Goal: Obtain resource: Obtain resource

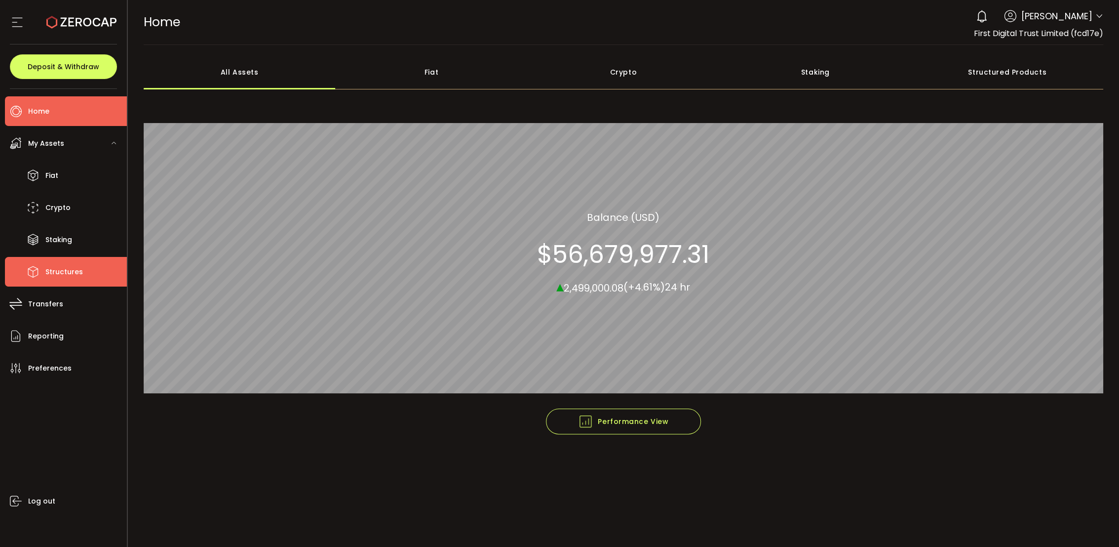
click at [80, 273] on span "Structures" at bounding box center [64, 272] width 38 height 14
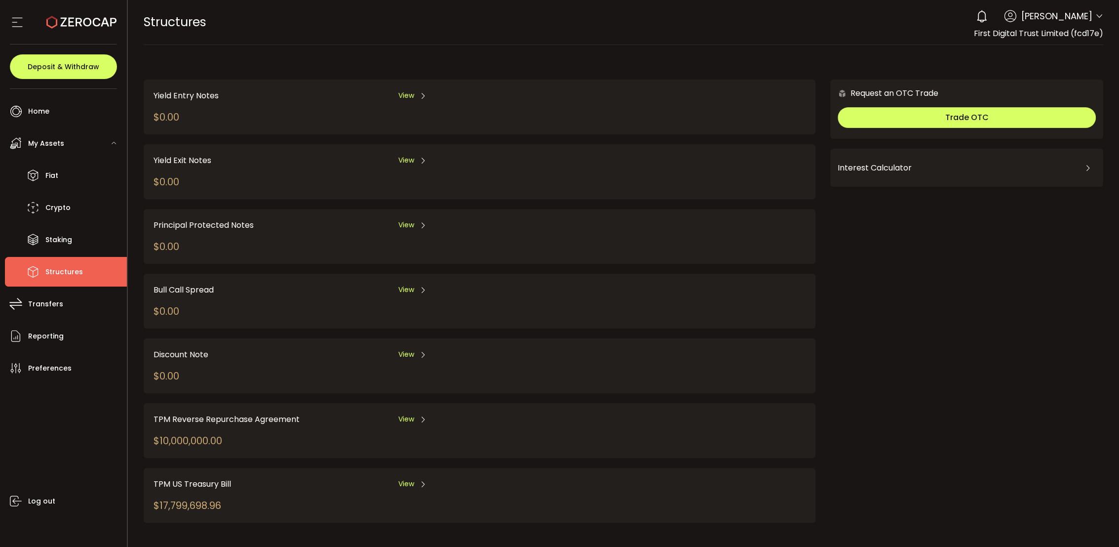
click at [410, 416] on span "View" at bounding box center [406, 419] width 16 height 10
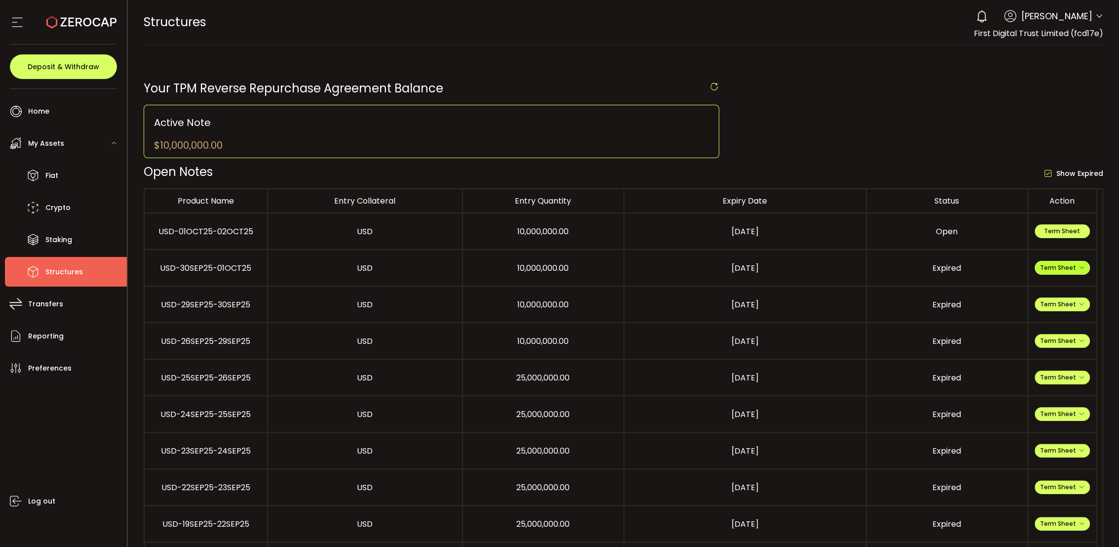
click at [1055, 267] on span "Term Sheet" at bounding box center [1062, 267] width 44 height 8
click at [1051, 324] on li "Expiry Term Sheet" at bounding box center [1063, 325] width 72 height 27
drag, startPoint x: 185, startPoint y: 270, endPoint x: 278, endPoint y: 270, distance: 92.8
click at [273, 271] on tr "USD-30SEP25-01OCT25 USD 10,000,000.00 [DATE] Expired Term Sheet" at bounding box center [621, 268] width 953 height 37
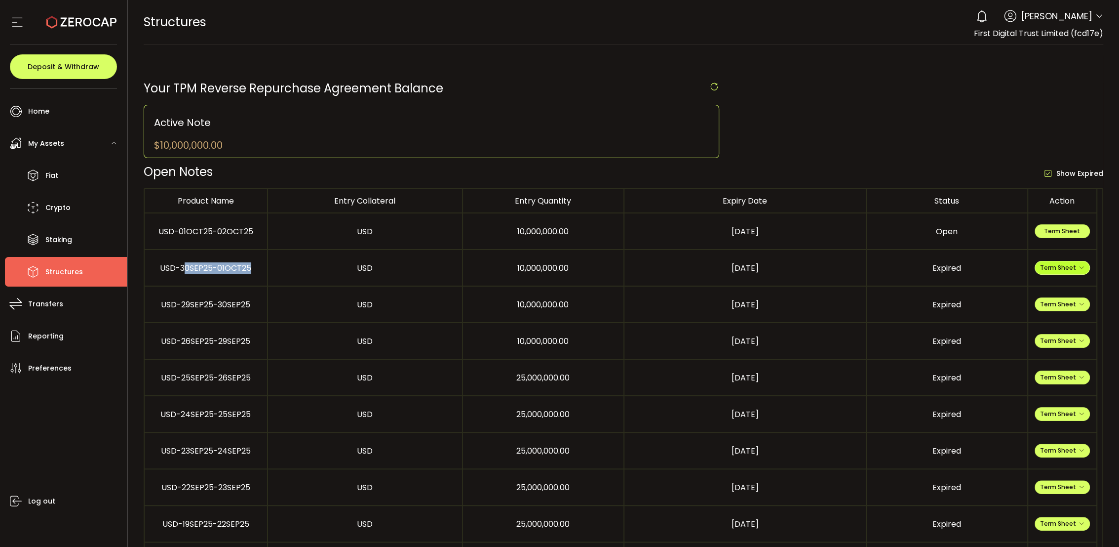
click at [1056, 265] on span "Term Sheet" at bounding box center [1062, 267] width 44 height 8
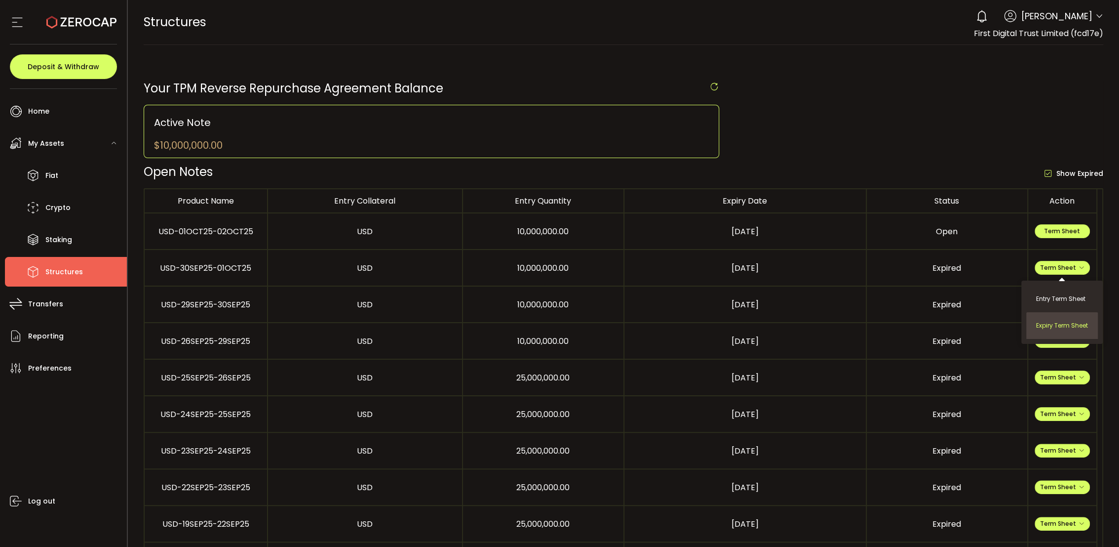
click at [1037, 327] on li "Expiry Term Sheet" at bounding box center [1063, 325] width 72 height 27
click at [1074, 273] on button "Term Sheet" at bounding box center [1062, 268] width 55 height 14
click at [1054, 300] on li "Entry Term Sheet" at bounding box center [1063, 298] width 72 height 27
click at [1074, 304] on span "Term Sheet" at bounding box center [1062, 304] width 44 height 8
click at [1050, 365] on li "Expiry Term Sheet" at bounding box center [1063, 362] width 72 height 27
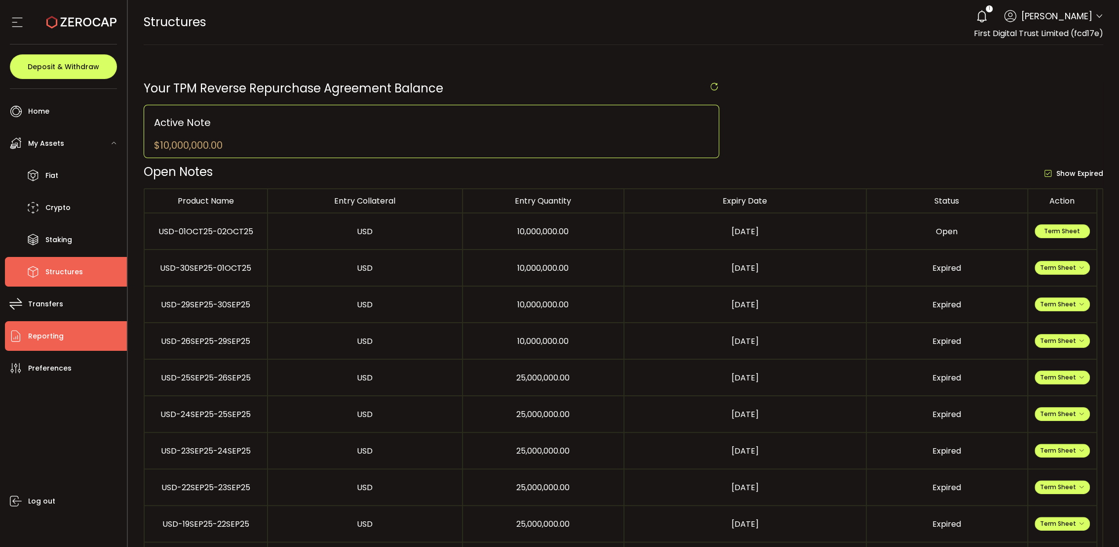
click at [65, 336] on li "Reporting" at bounding box center [66, 336] width 122 height 30
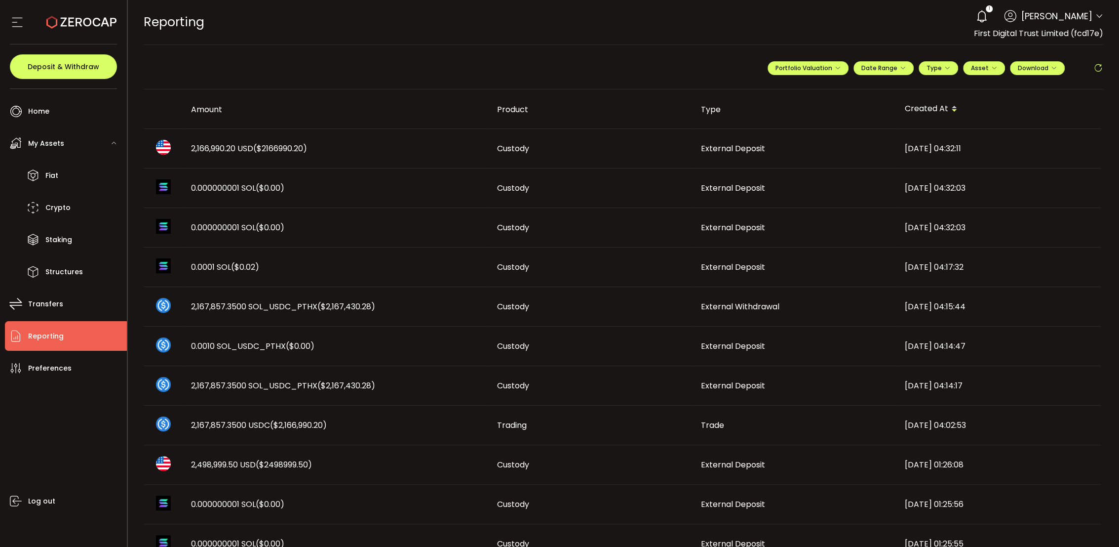
click at [349, 163] on td "2,166,990.20 USD ($2166990.20)" at bounding box center [336, 149] width 306 height 40
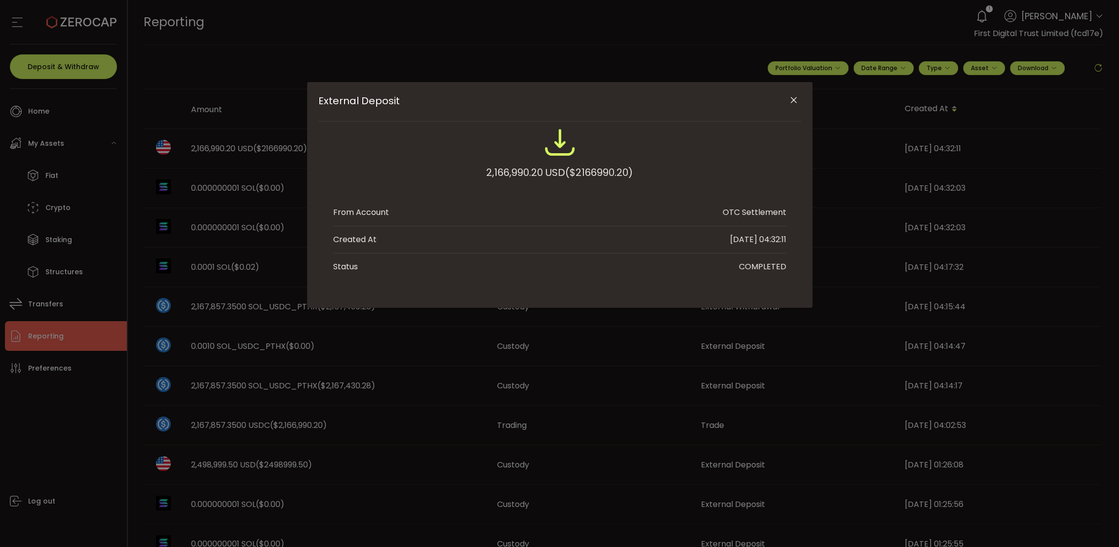
click at [594, 170] on span "($2166990.20)" at bounding box center [599, 172] width 68 height 18
copy span "2166990.20"
